Goal: Task Accomplishment & Management: Use online tool/utility

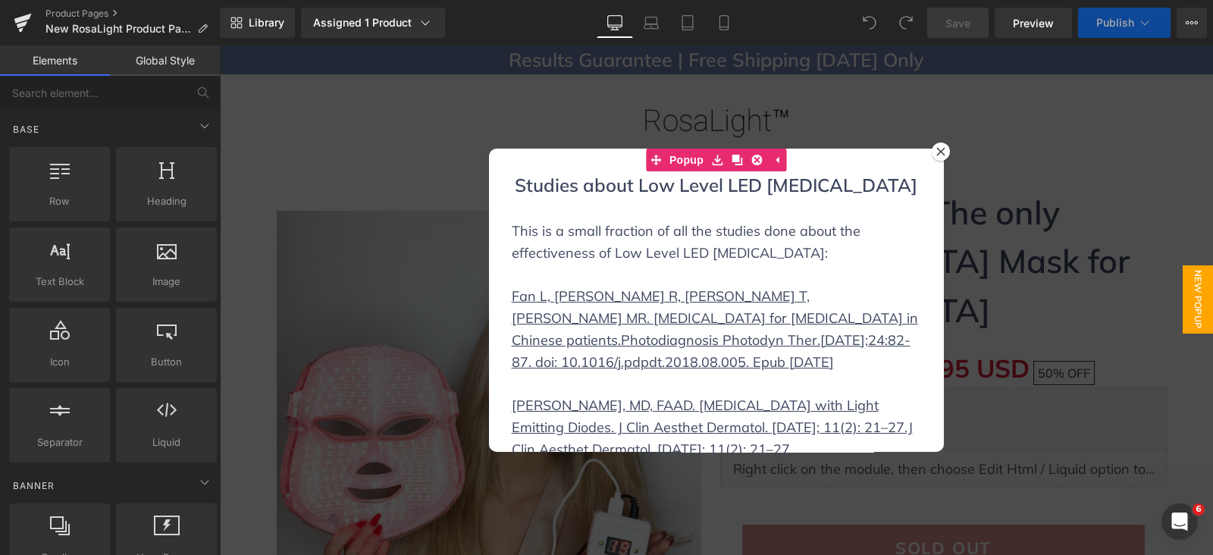
click at [908, 153] on div "Studies about Low Level LED [MEDICAL_DATA] Heading This is a small fraction of …" at bounding box center [716, 300] width 455 height 303
click at [931, 161] on div "Studies about Low Level LED [MEDICAL_DATA] Heading This is a small fraction of …" at bounding box center [716, 300] width 455 height 303
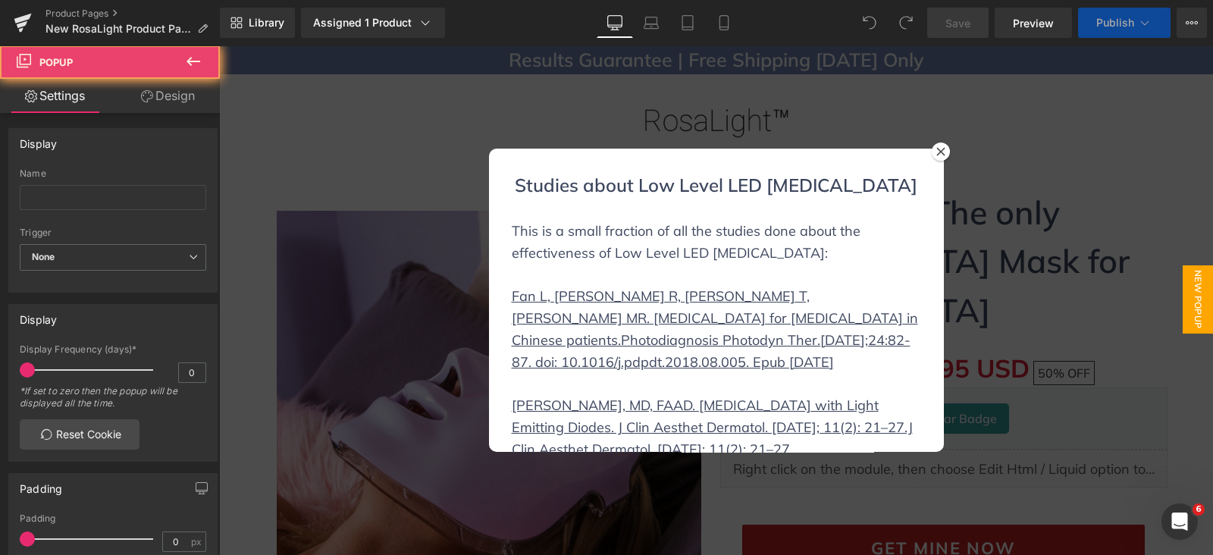
drag, startPoint x: 956, startPoint y: 149, endPoint x: 901, endPoint y: 104, distance: 71.0
click at [951, 151] on div at bounding box center [716, 299] width 994 height 509
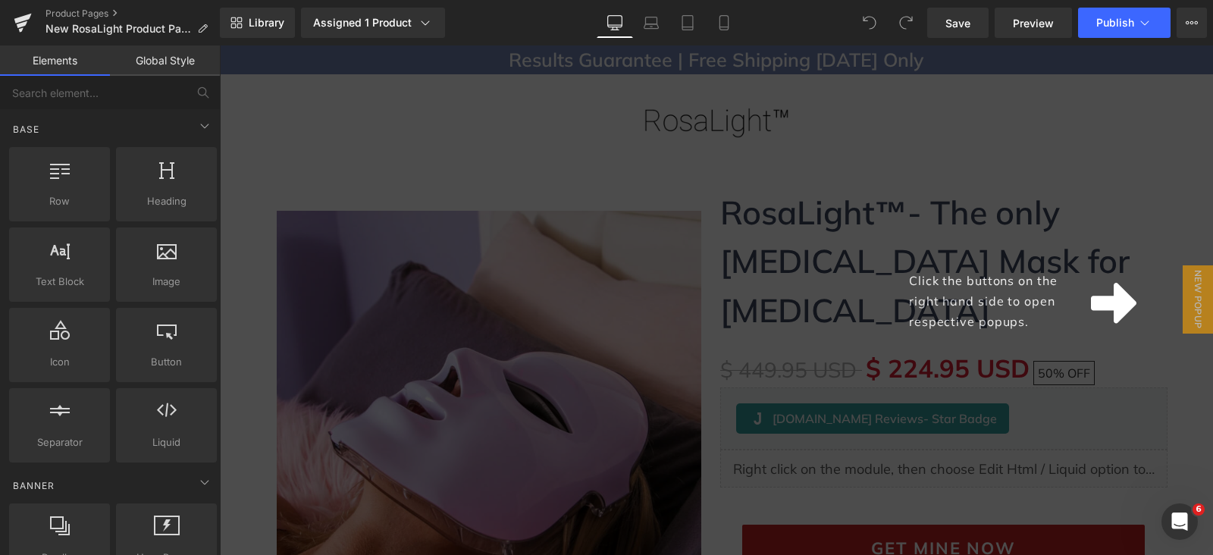
click at [955, 111] on div "Click the buttons on the right hand side to open respective popups." at bounding box center [716, 299] width 994 height 509
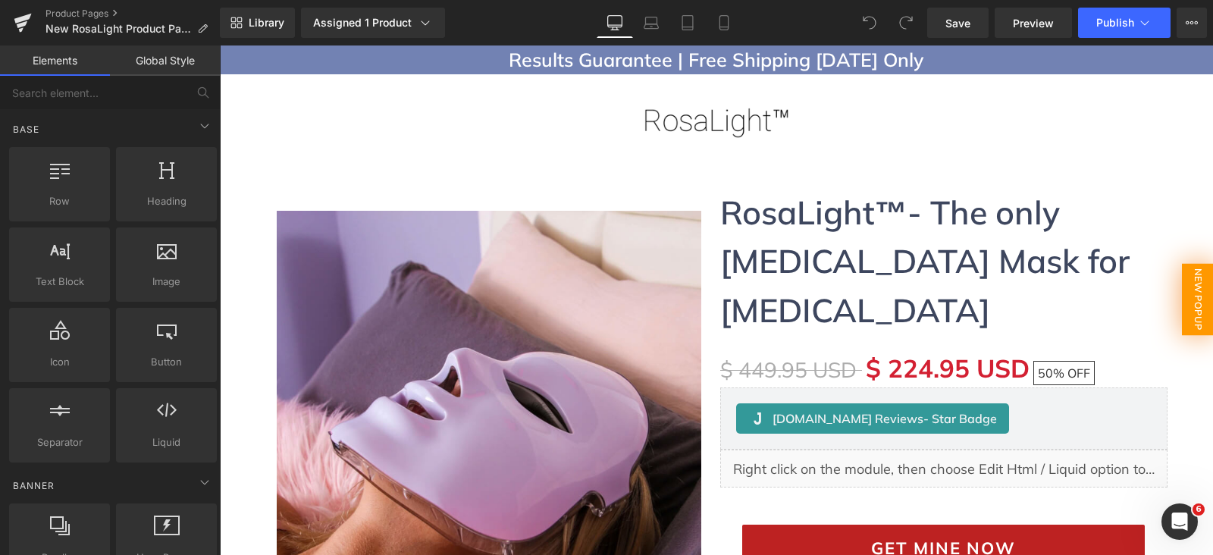
click at [1182, 305] on span "New Popup" at bounding box center [1198, 300] width 32 height 72
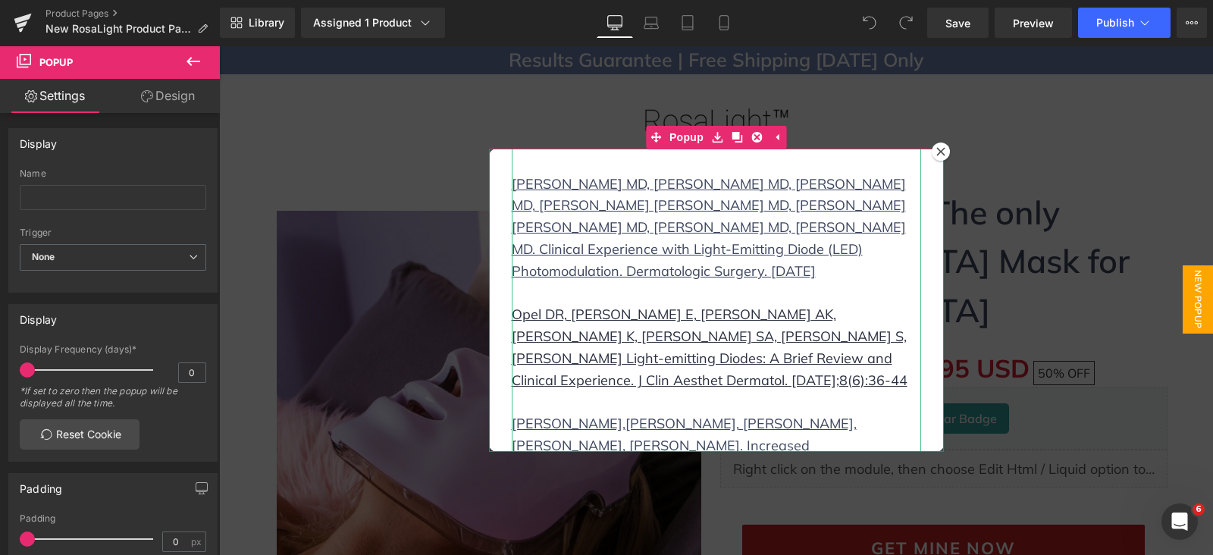
scroll to position [1275, 0]
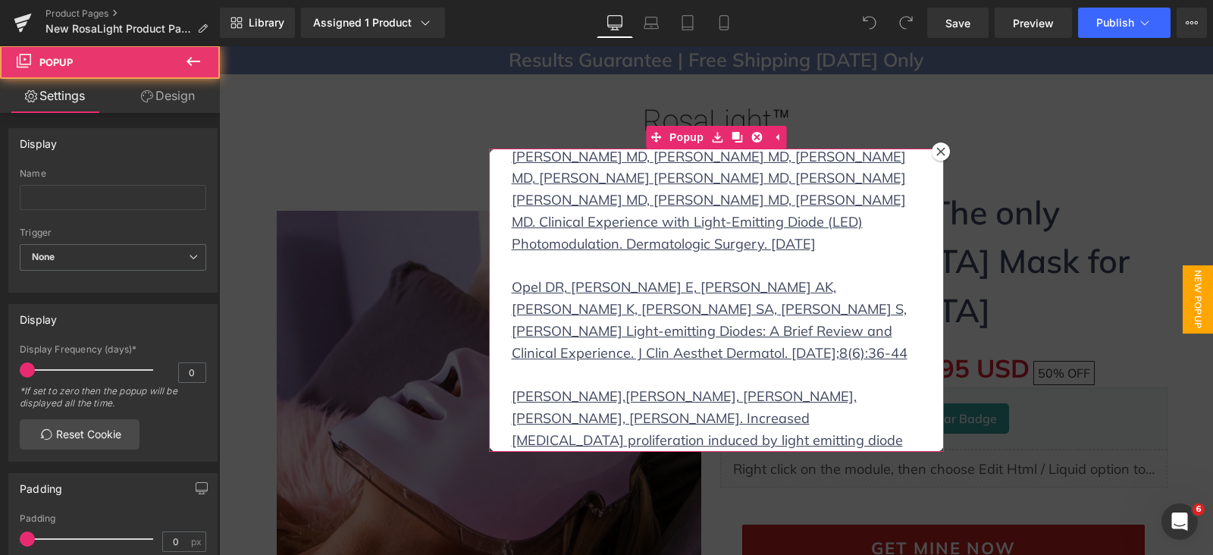
click at [936, 154] on icon at bounding box center [940, 151] width 9 height 9
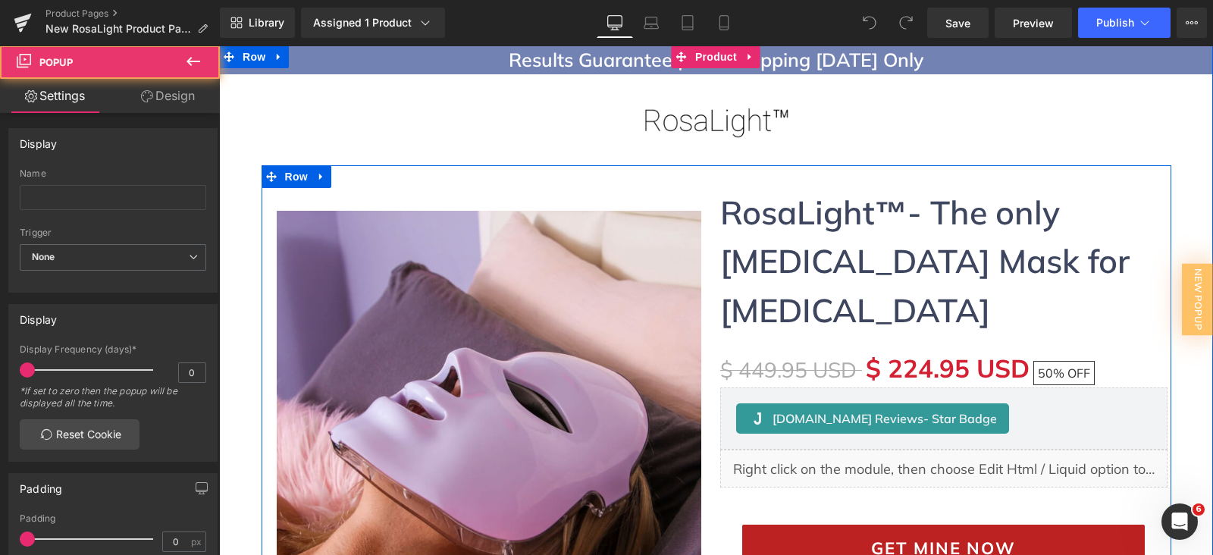
click at [480, 233] on img at bounding box center [489, 423] width 424 height 424
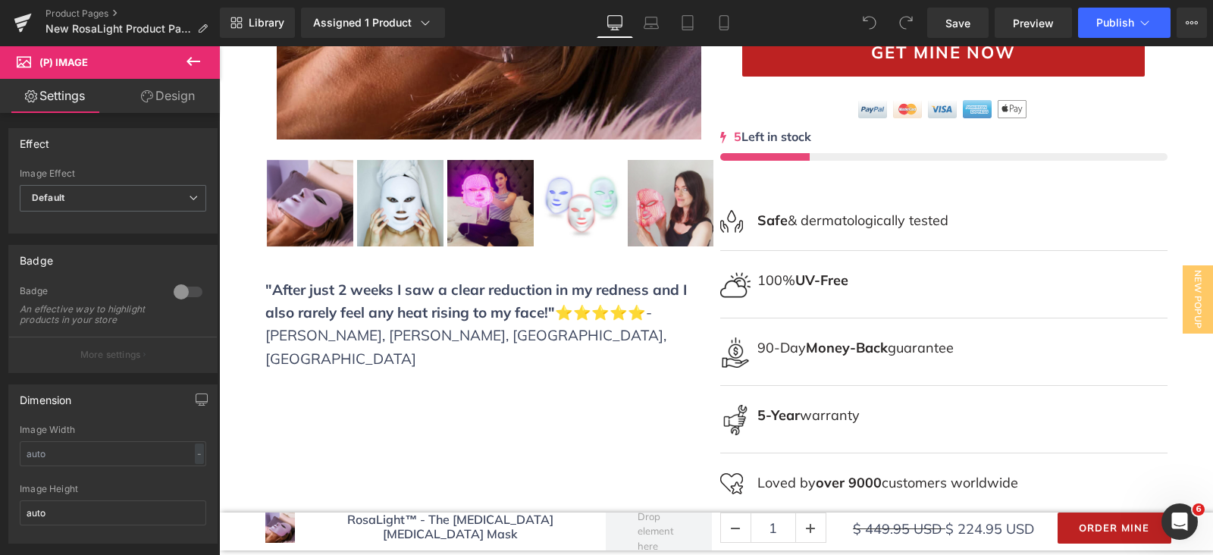
scroll to position [474, 0]
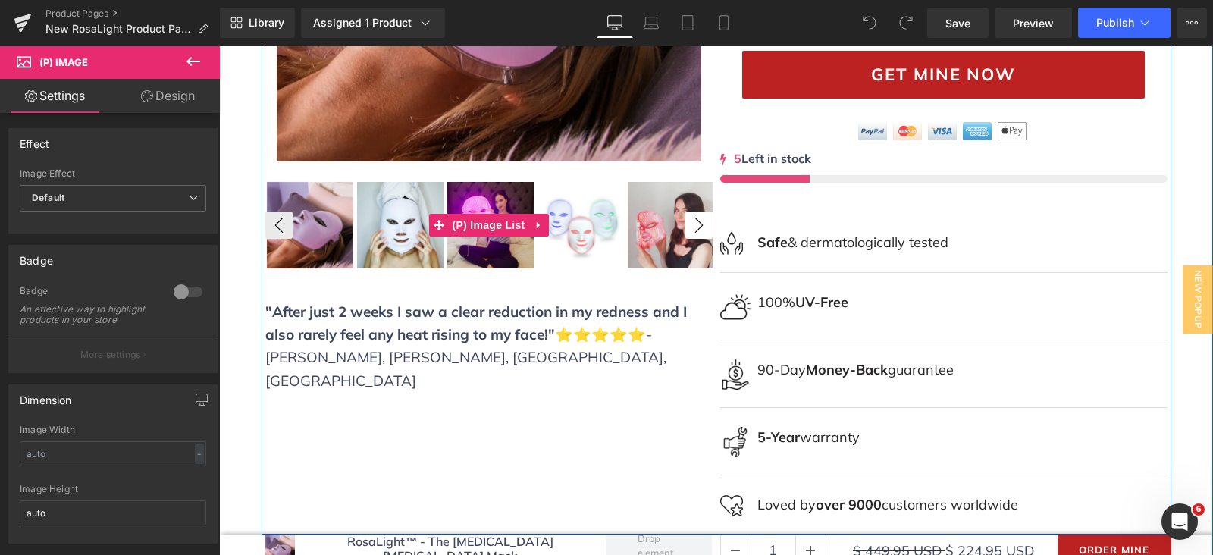
click at [689, 229] on button "›" at bounding box center [698, 224] width 27 height 27
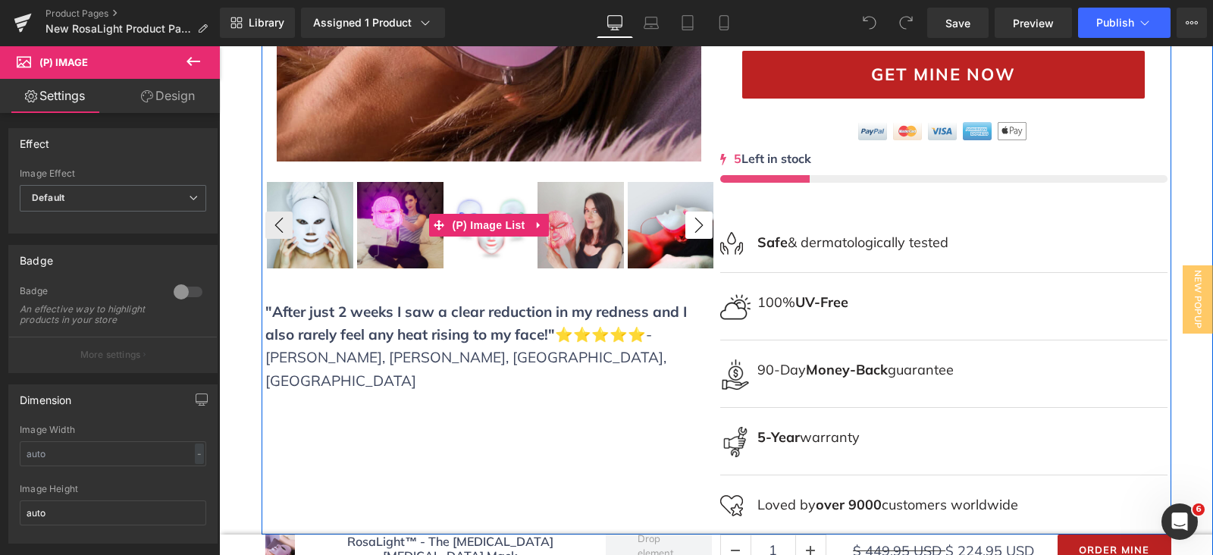
click at [690, 228] on button "›" at bounding box center [698, 224] width 27 height 27
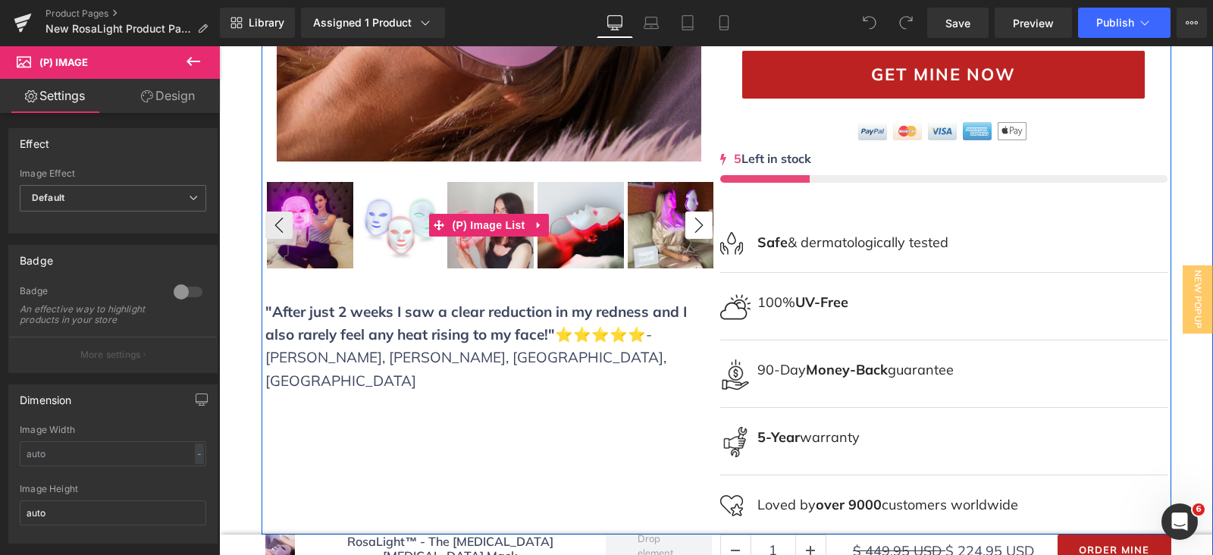
click at [689, 227] on button "›" at bounding box center [698, 224] width 27 height 27
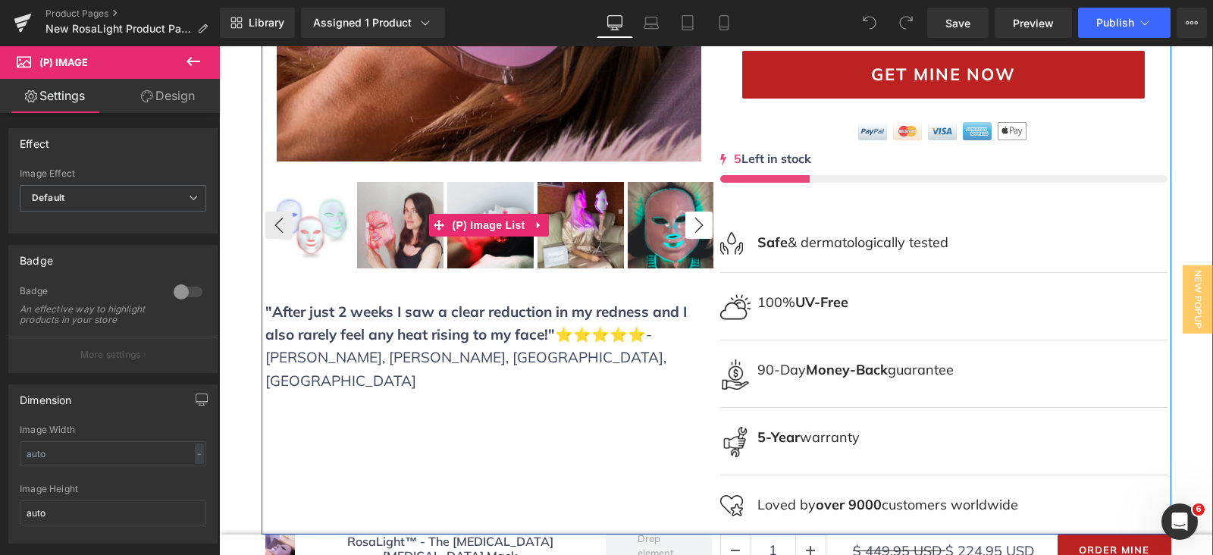
click at [689, 227] on button "›" at bounding box center [698, 224] width 27 height 27
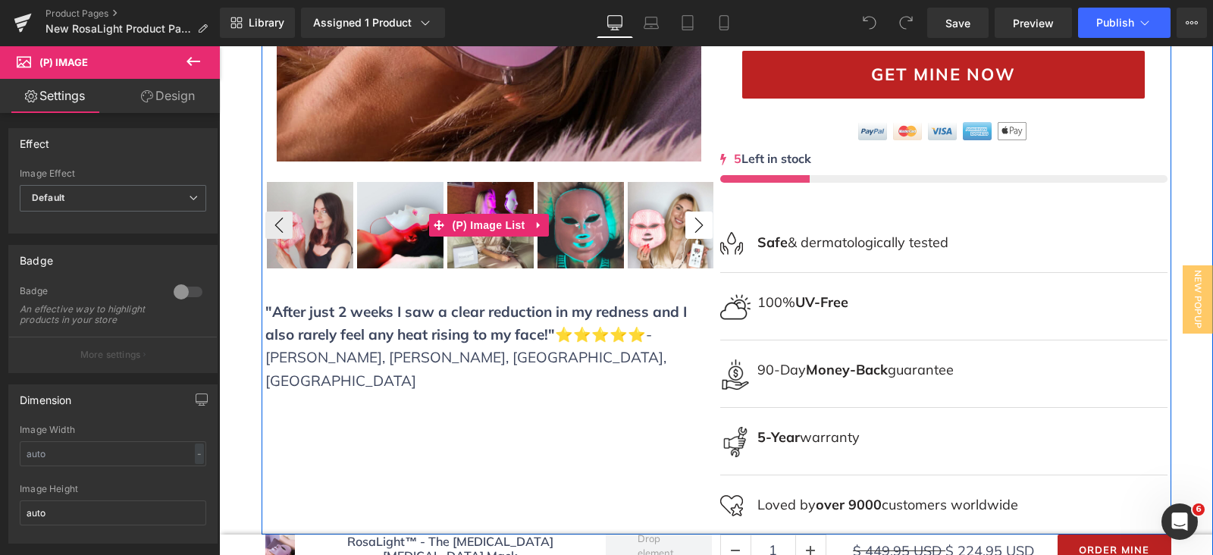
click at [689, 228] on button "›" at bounding box center [698, 224] width 27 height 27
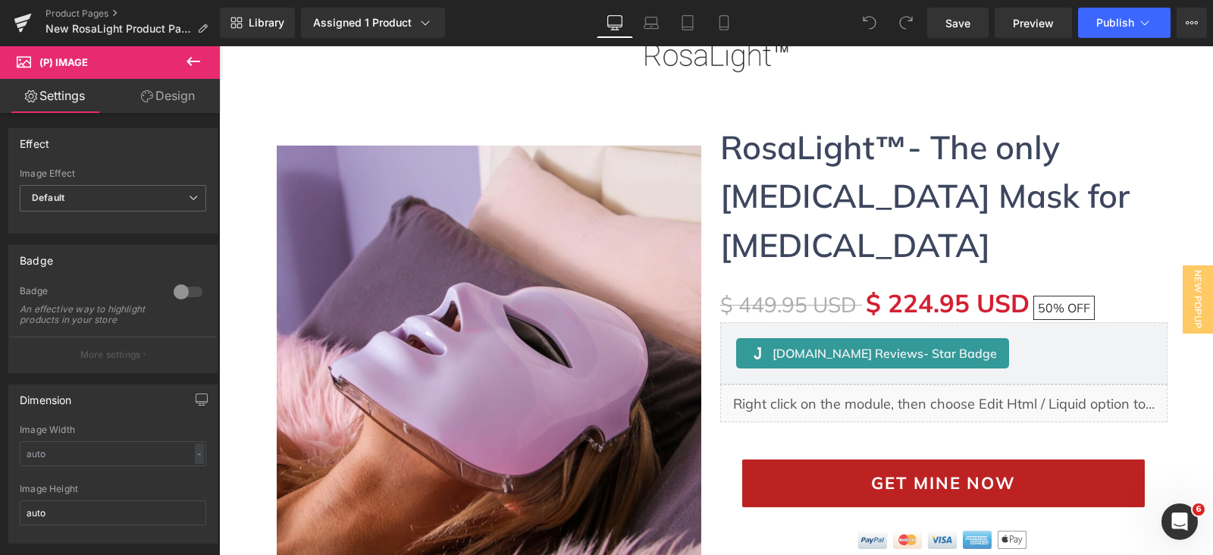
scroll to position [0, 0]
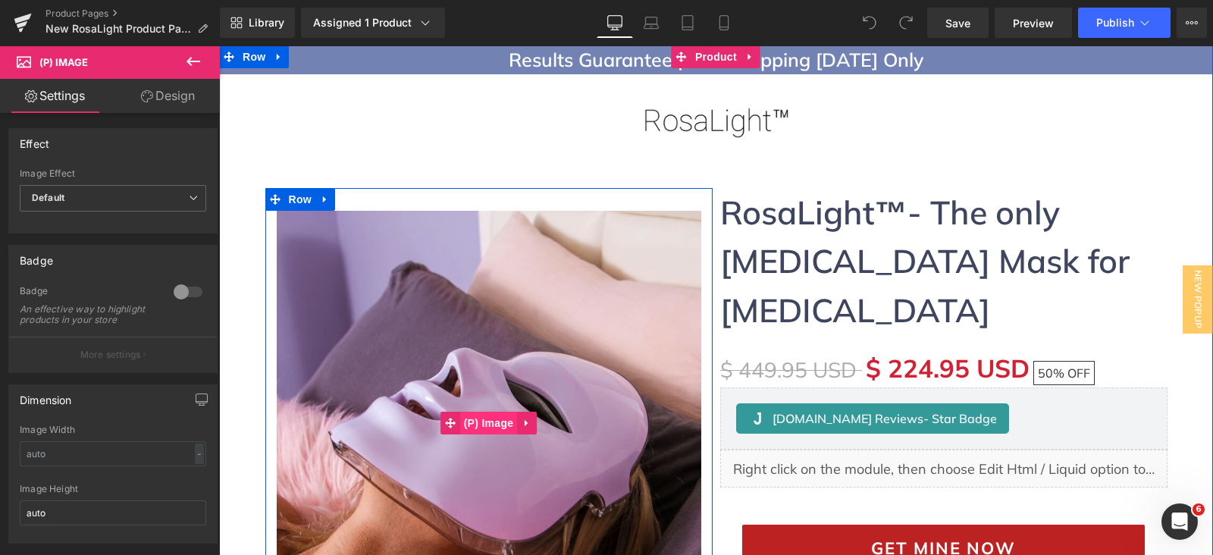
click at [474, 423] on span "(P) Image" at bounding box center [489, 423] width 58 height 23
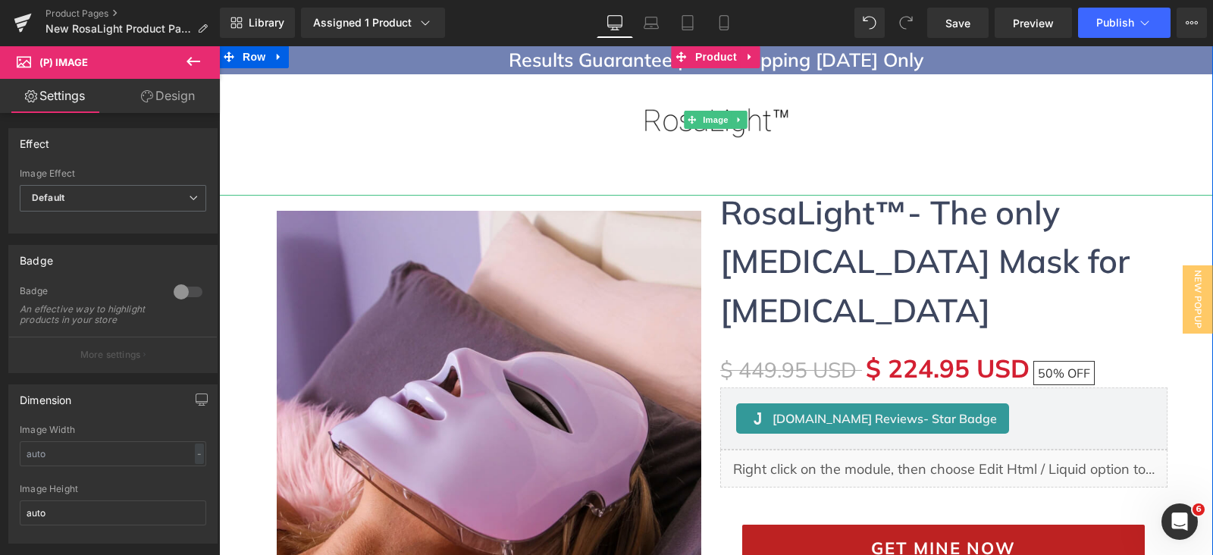
drag, startPoint x: 696, startPoint y: 52, endPoint x: 223, endPoint y: 273, distance: 522.2
click at [696, 52] on span "Product" at bounding box center [715, 56] width 49 height 23
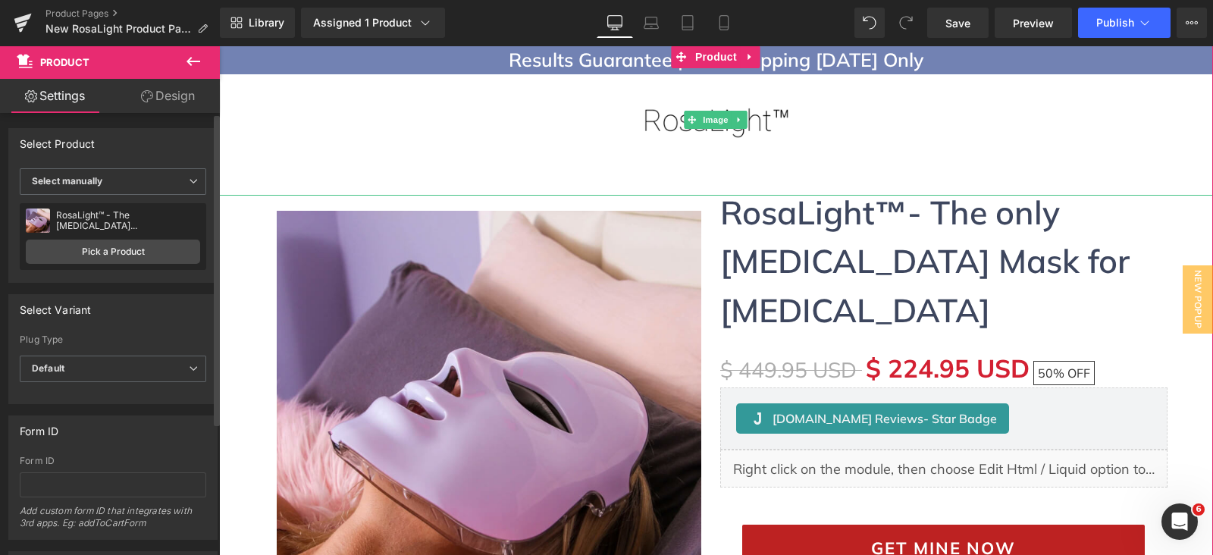
click at [80, 218] on div "RosaLight™ - The [MEDICAL_DATA] [MEDICAL_DATA] Mask" at bounding box center [128, 220] width 144 height 21
click at [79, 225] on div "RosaLight™ - The [MEDICAL_DATA] [MEDICAL_DATA] Mask" at bounding box center [128, 220] width 144 height 21
click at [80, 225] on div "RosaLight™ - The [MEDICAL_DATA] [MEDICAL_DATA] Mask" at bounding box center [128, 220] width 144 height 21
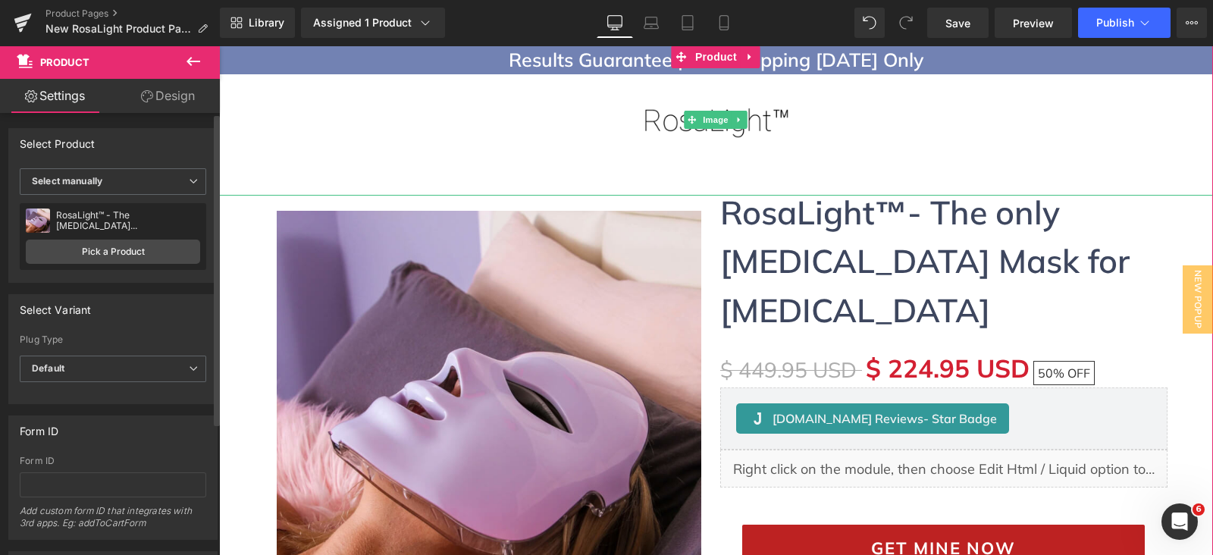
click at [77, 225] on div "RosaLight™ - The [MEDICAL_DATA] [MEDICAL_DATA] Mask" at bounding box center [128, 220] width 144 height 21
click at [77, 210] on div "RosaLight™ - The [MEDICAL_DATA] [MEDICAL_DATA] Mask" at bounding box center [128, 220] width 144 height 21
copy div "RosaLight™ - The [MEDICAL_DATA] [MEDICAL_DATA] Mask"
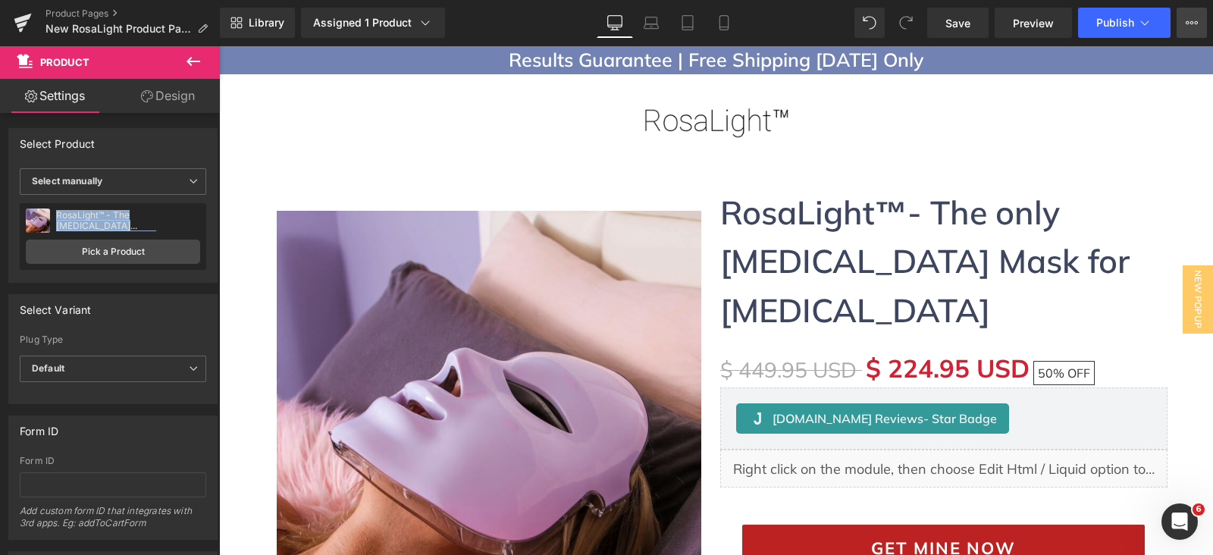
click at [1192, 22] on icon at bounding box center [1192, 22] width 4 height 3
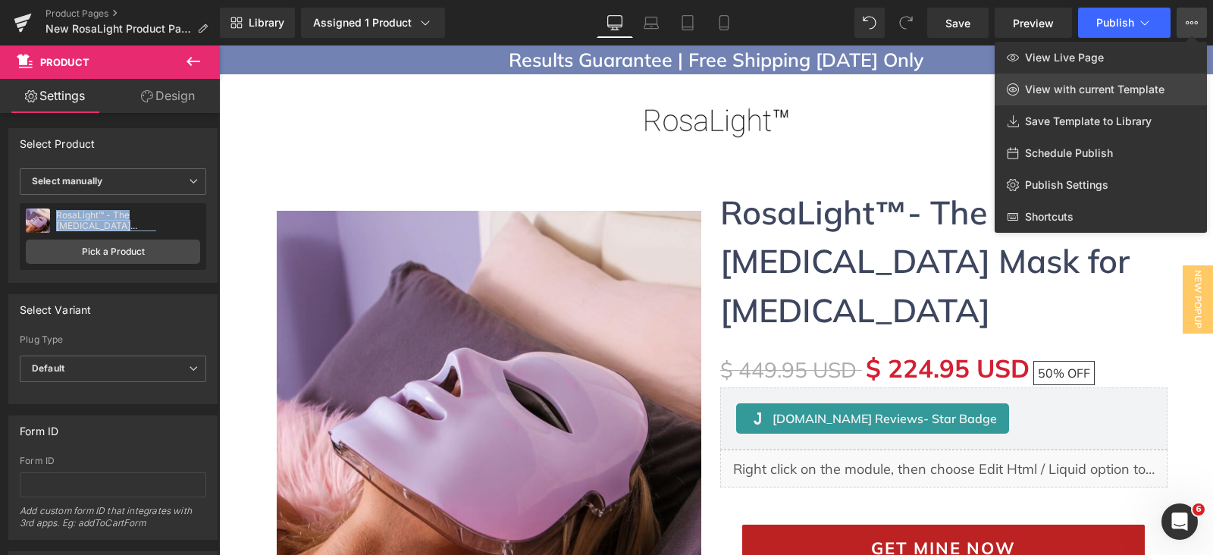
click at [1089, 88] on span "View with current Template" at bounding box center [1094, 90] width 139 height 14
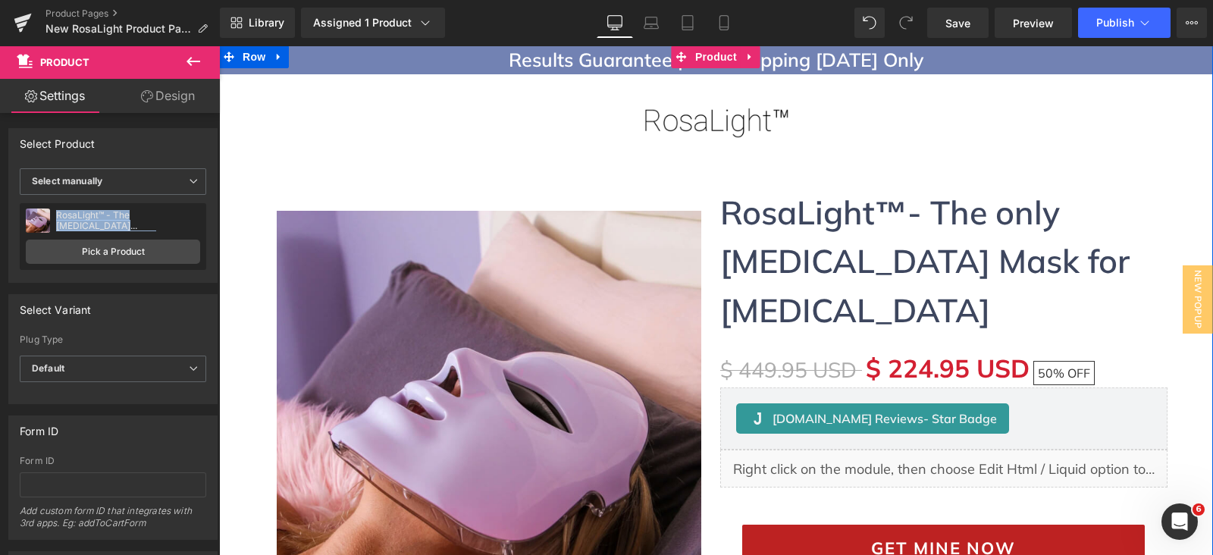
drag, startPoint x: 692, startPoint y: 58, endPoint x: 598, endPoint y: 99, distance: 102.5
click at [692, 58] on span "Product" at bounding box center [715, 56] width 49 height 23
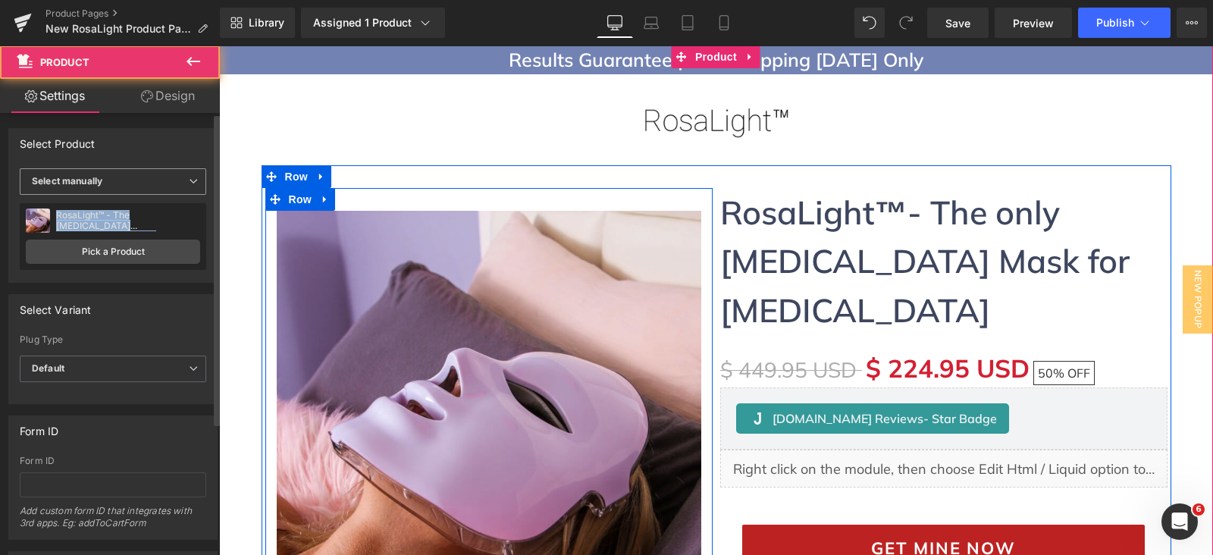
click at [107, 186] on span "Select manually" at bounding box center [113, 181] width 186 height 27
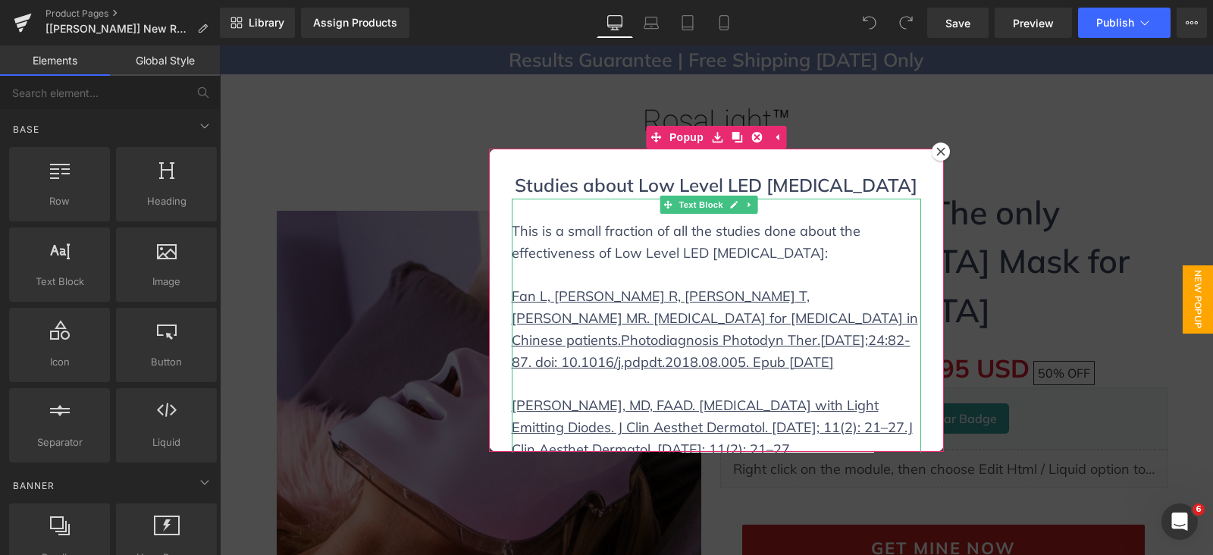
click at [936, 153] on icon at bounding box center [940, 151] width 8 height 8
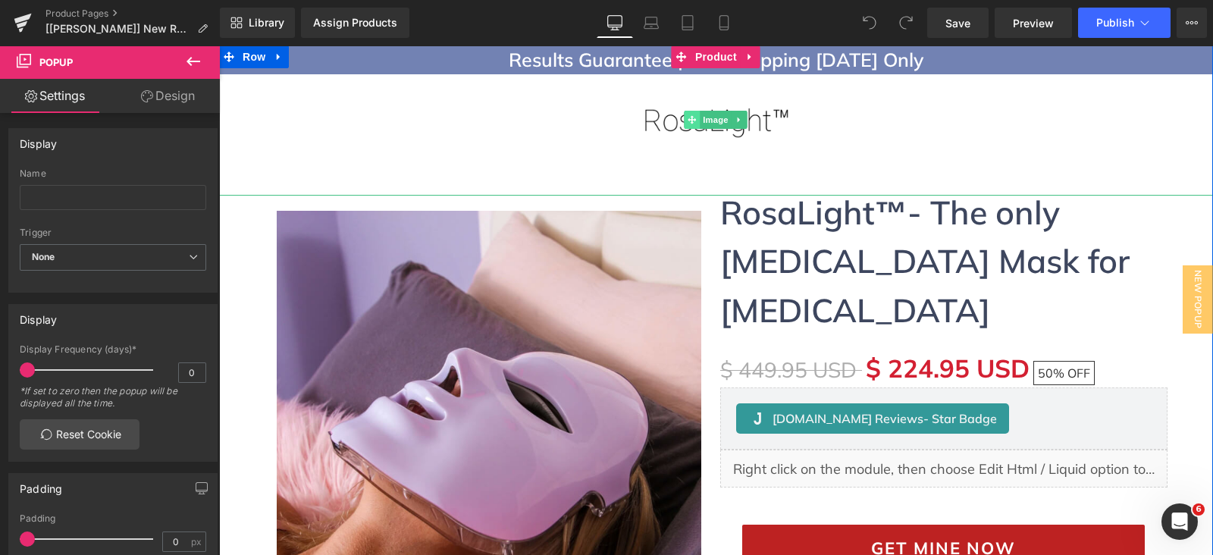
click at [689, 113] on span at bounding box center [692, 120] width 16 height 18
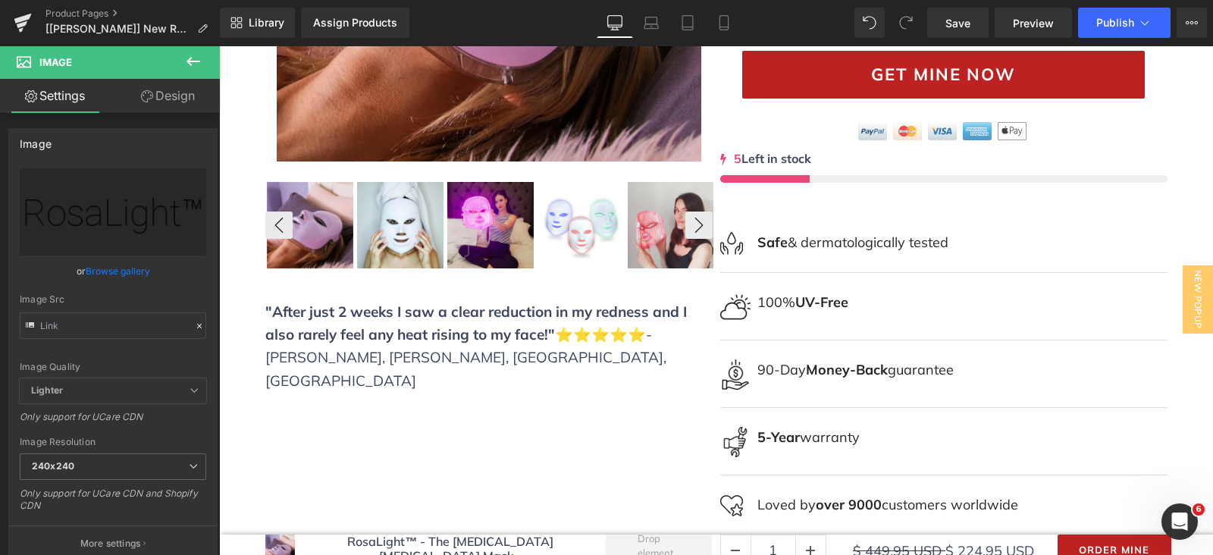
scroll to position [378, 0]
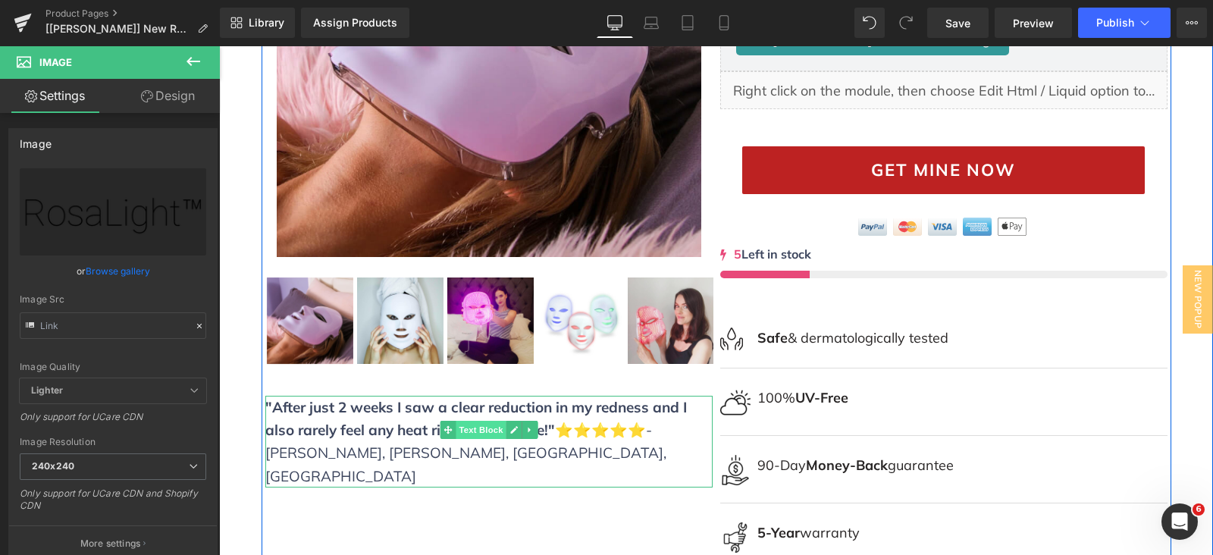
click at [488, 424] on span "Text Block" at bounding box center [481, 430] width 50 height 18
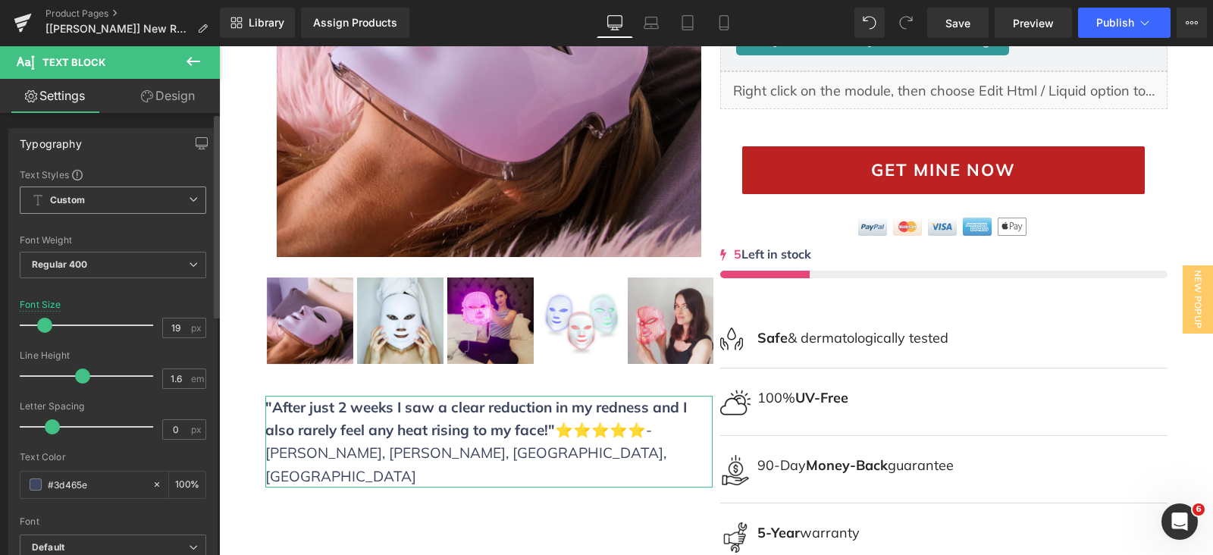
click at [106, 206] on span "Custom Setup Global Style" at bounding box center [113, 199] width 186 height 27
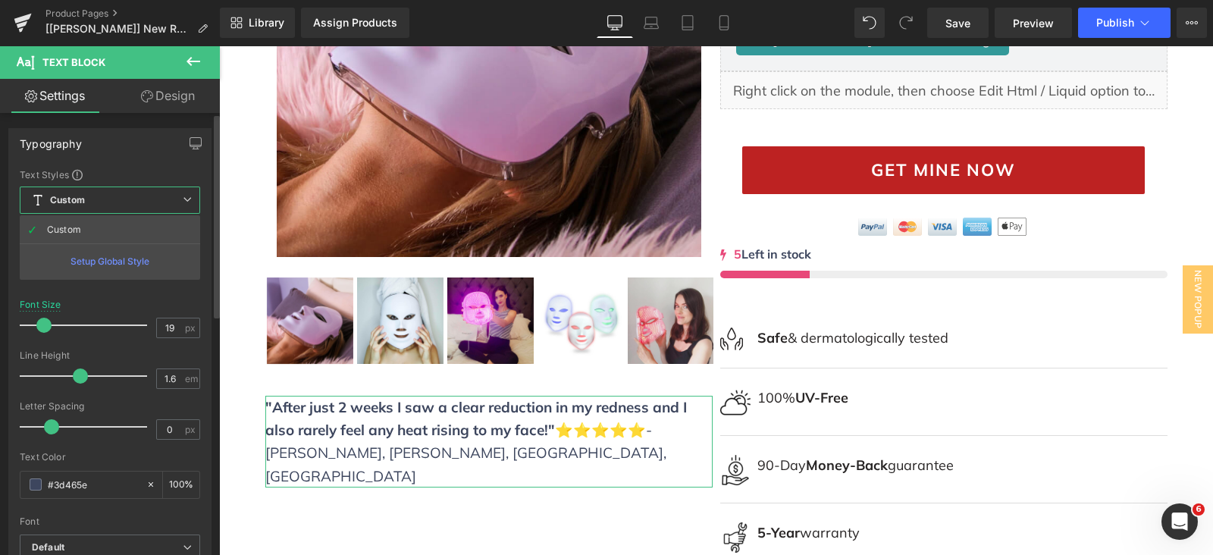
click at [107, 207] on span "Custom Setup Global Style" at bounding box center [110, 199] width 180 height 27
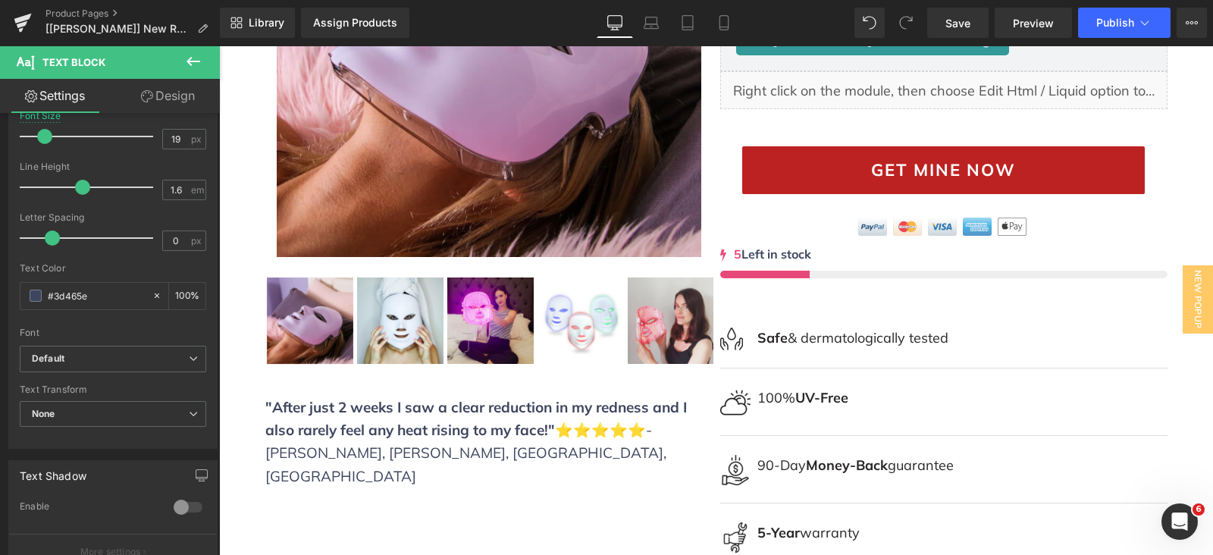
scroll to position [0, 0]
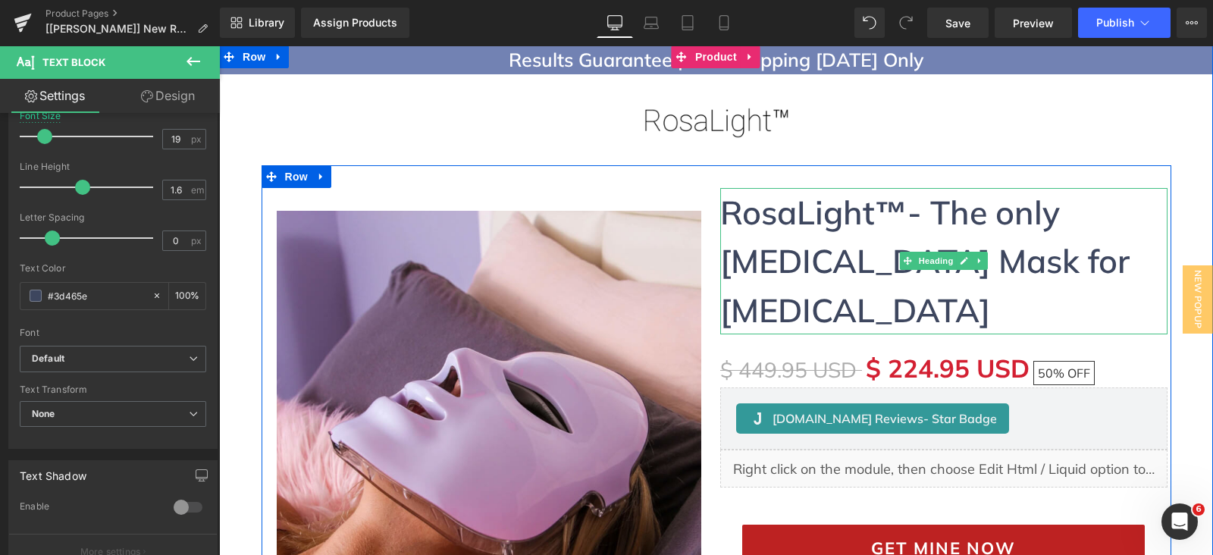
click at [932, 252] on span "Heading" at bounding box center [935, 261] width 41 height 18
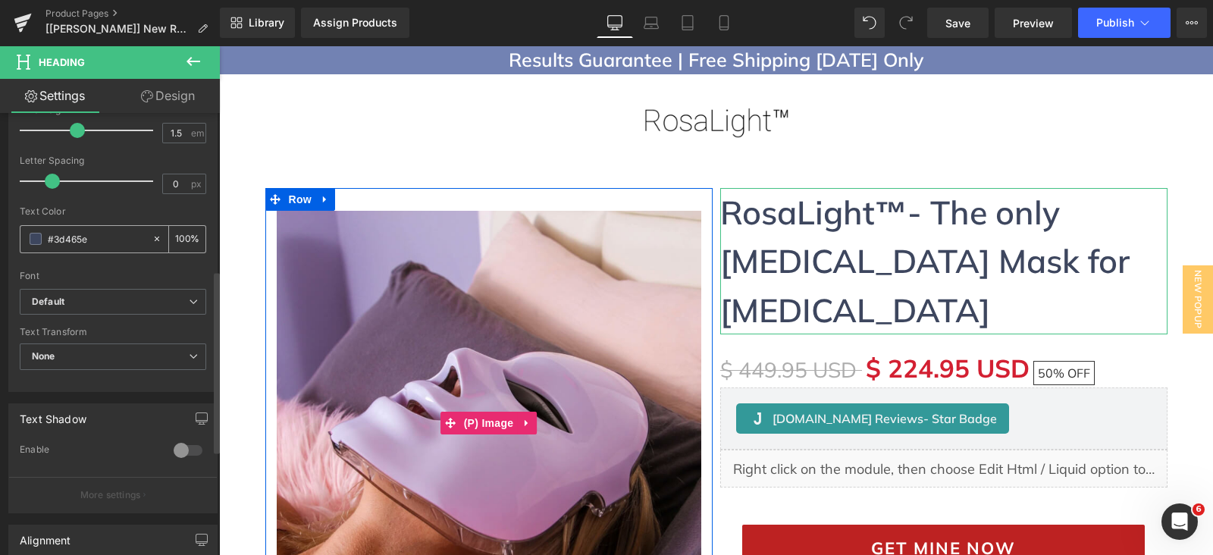
scroll to position [378, 0]
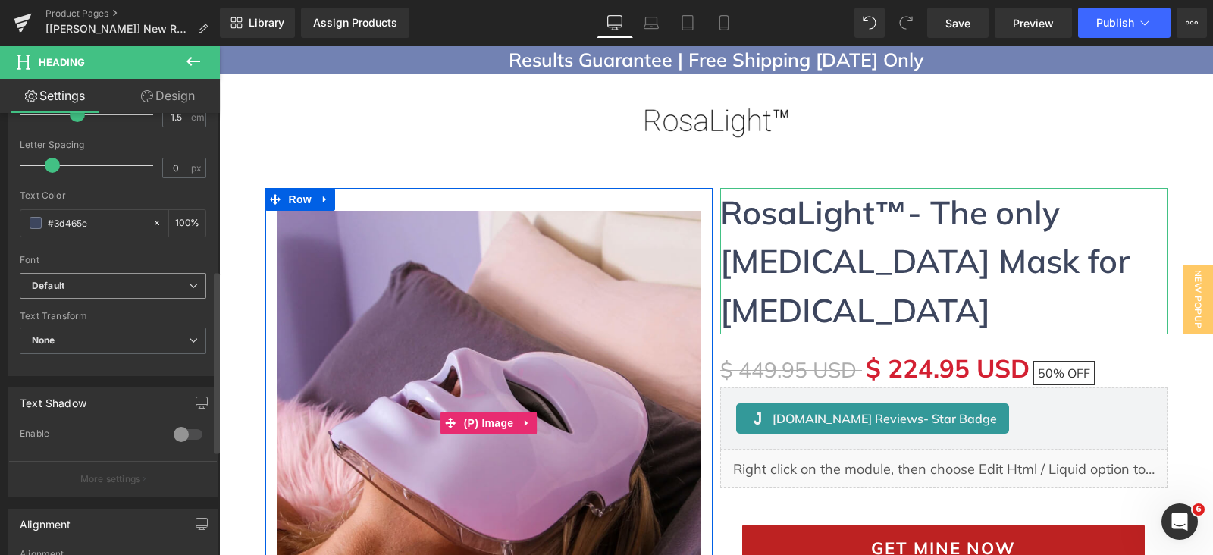
click at [148, 280] on b "Default" at bounding box center [110, 286] width 157 height 13
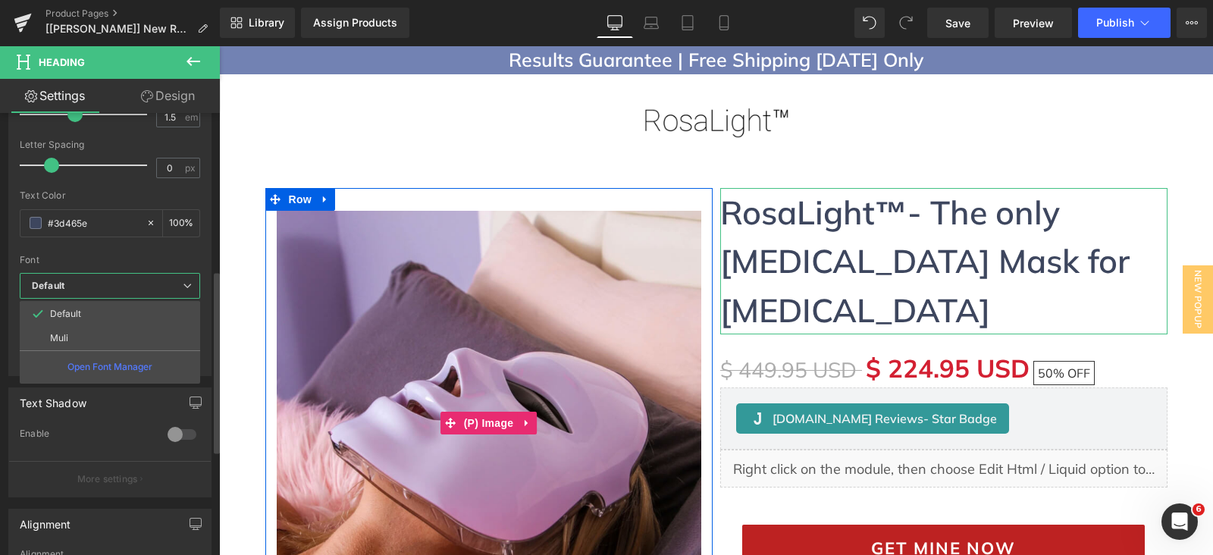
click at [148, 276] on span "Default" at bounding box center [110, 286] width 180 height 27
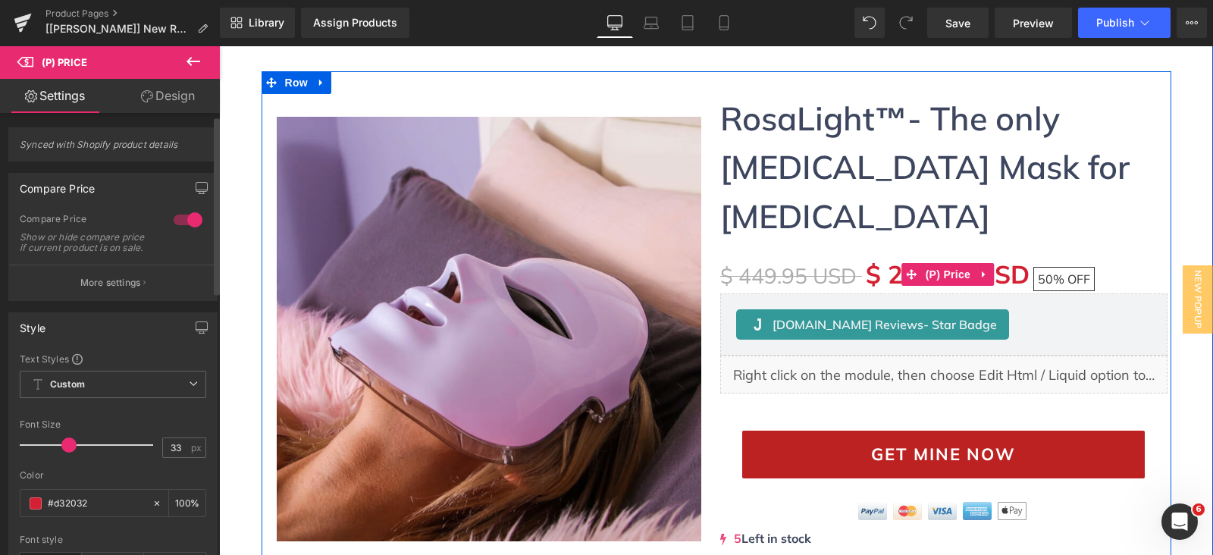
scroll to position [0, 0]
click at [105, 287] on p "More settings" at bounding box center [110, 284] width 61 height 14
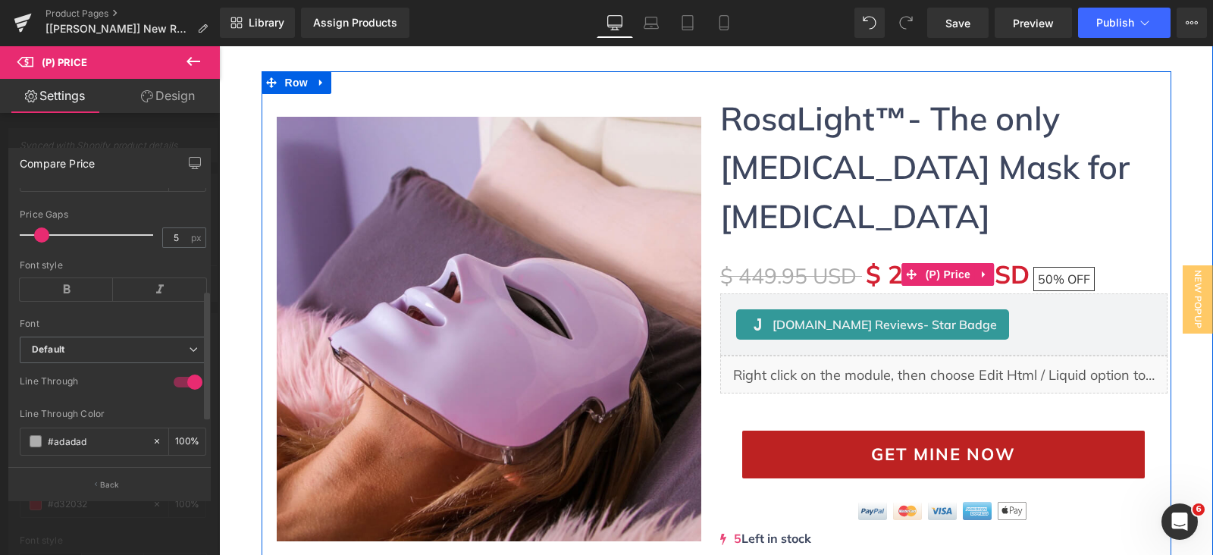
scroll to position [117, 0]
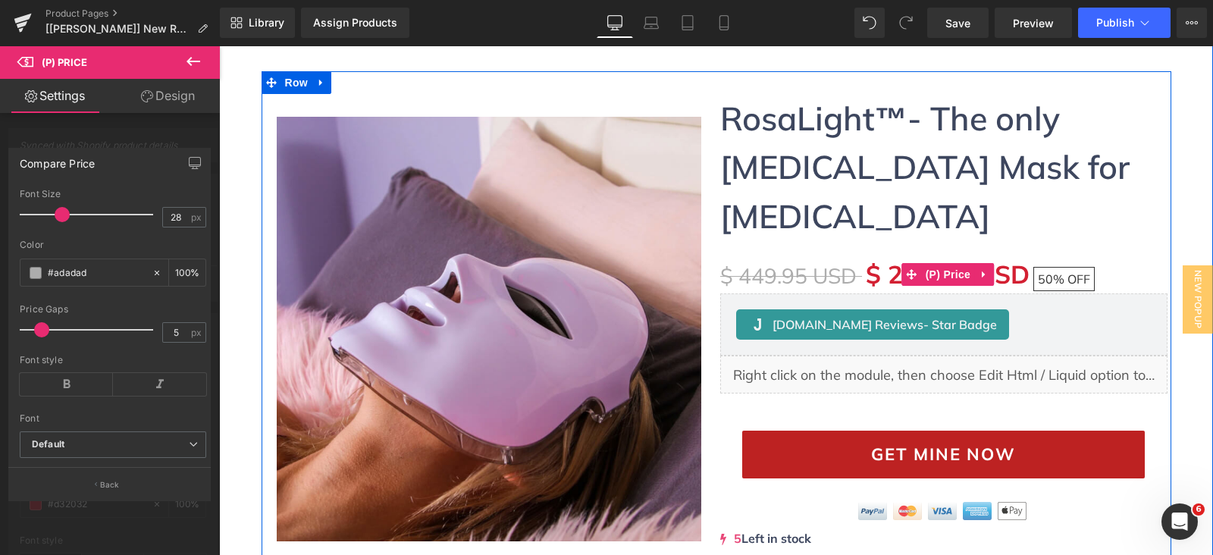
click at [151, 137] on div at bounding box center [110, 303] width 220 height 517
